Goal: Task Accomplishment & Management: Manage account settings

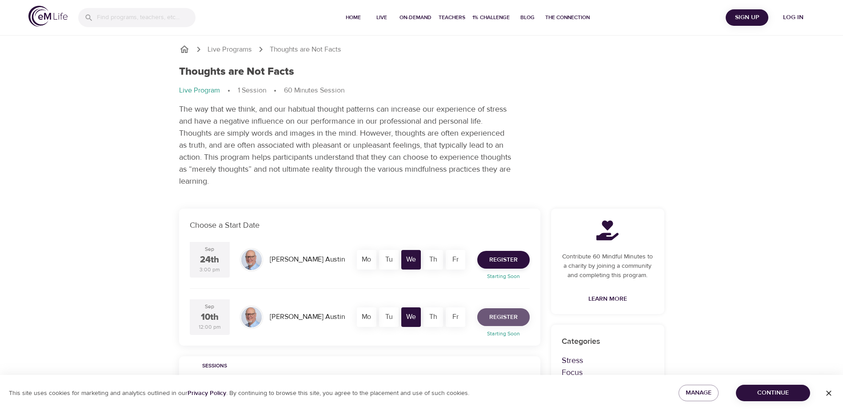
click at [507, 317] on span "Register" at bounding box center [503, 317] width 28 height 11
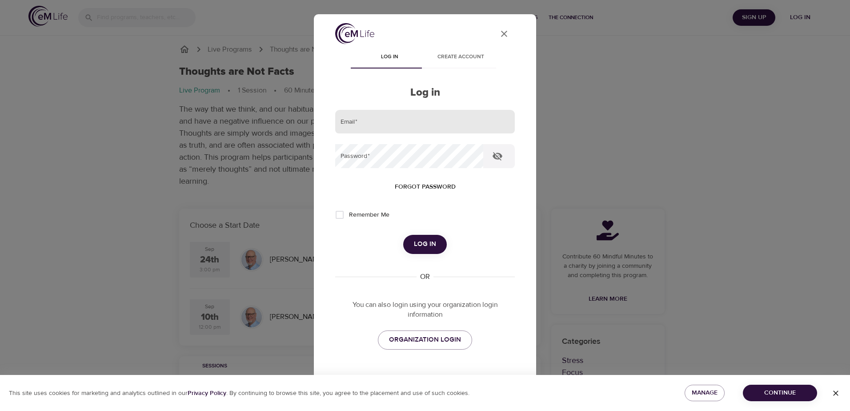
click at [411, 130] on input "email" at bounding box center [425, 122] width 180 height 24
type input "[PERSON_NAME][EMAIL_ADDRESS][DOMAIN_NAME]"
click at [428, 189] on span "Forgot password" at bounding box center [425, 186] width 61 height 11
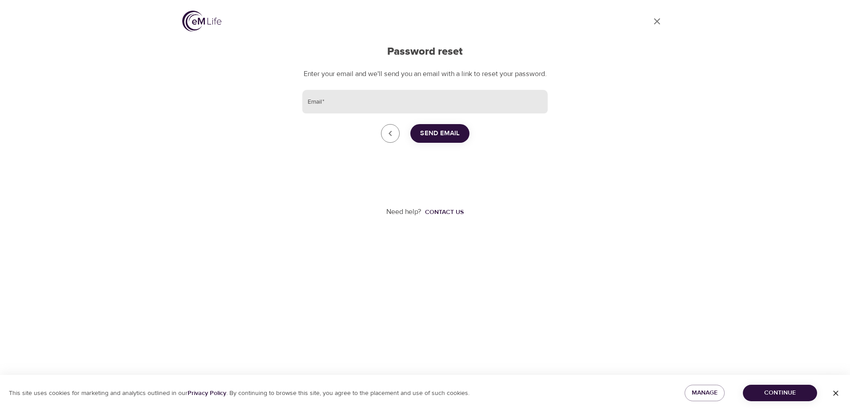
click at [337, 110] on input "Email   *" at bounding box center [424, 102] width 245 height 24
type input "[PERSON_NAME][EMAIL_ADDRESS][DOMAIN_NAME]"
click at [440, 139] on span "Send Email" at bounding box center [440, 134] width 40 height 12
